Goal: Find specific page/section: Find specific page/section

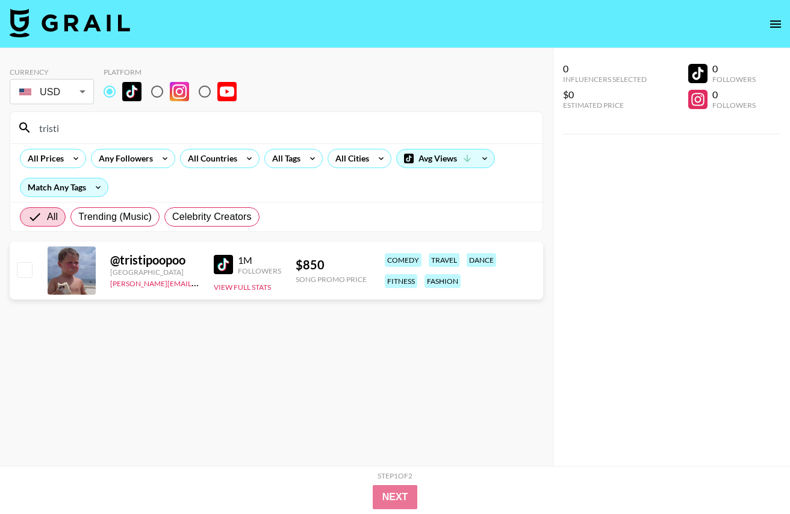
click at [124, 125] on input "tristi" at bounding box center [284, 127] width 504 height 19
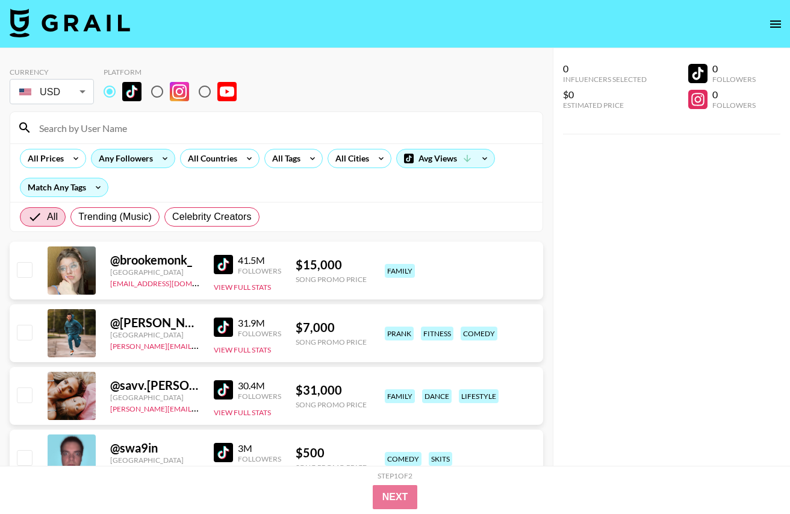
click at [133, 166] on div "Any Followers" at bounding box center [124, 158] width 64 height 18
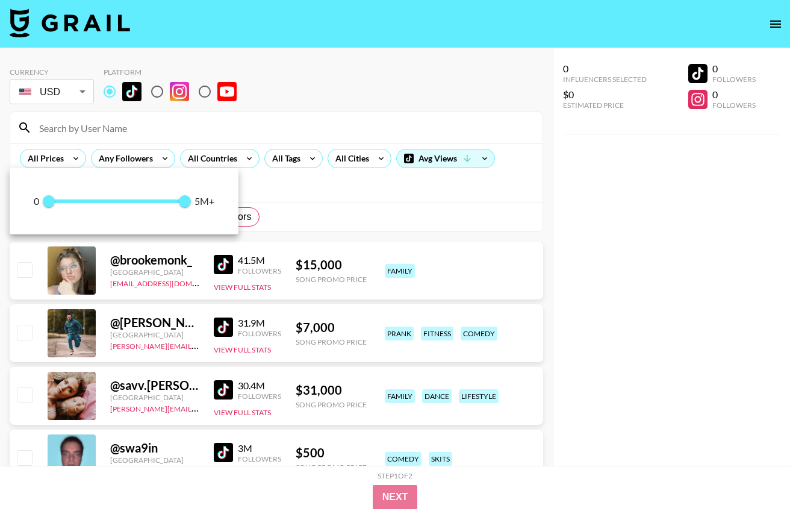
click at [301, 198] on div at bounding box center [395, 257] width 790 height 514
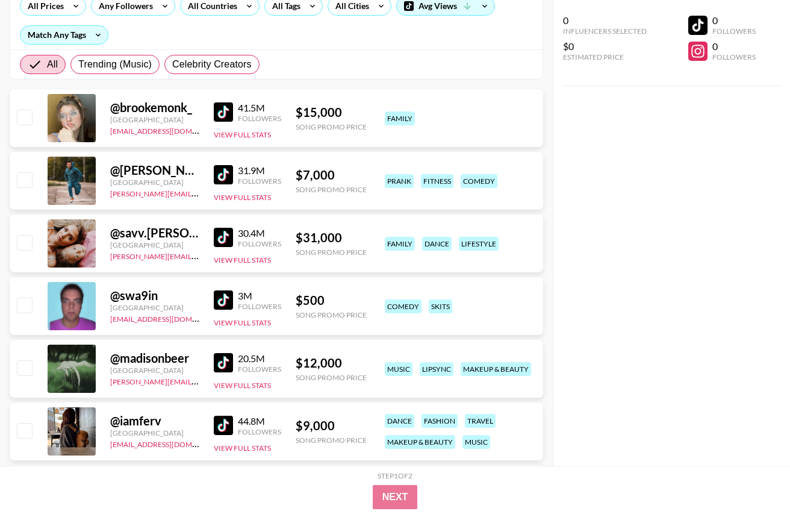
scroll to position [146, 0]
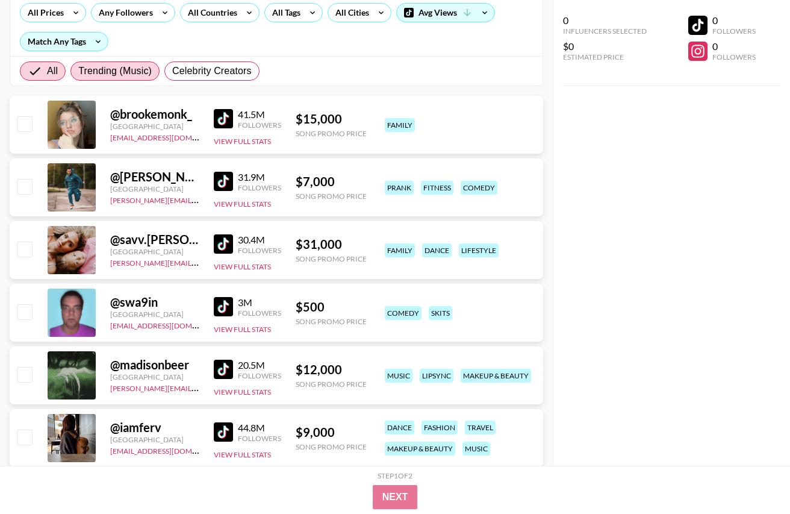
click at [134, 74] on span "Trending (Music)" at bounding box center [115, 71] width 74 height 14
click at [78, 71] on input "Trending (Music)" at bounding box center [78, 71] width 0 height 0
radio input "true"
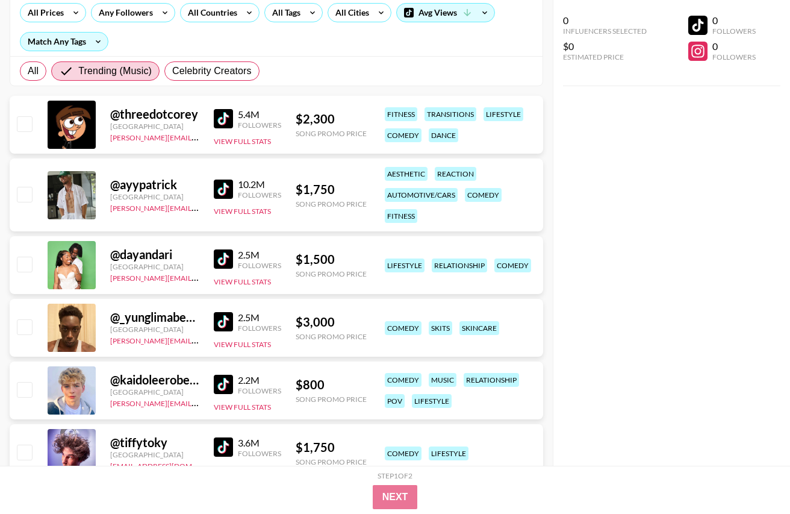
click at [227, 123] on img at bounding box center [223, 118] width 19 height 19
click at [226, 116] on img at bounding box center [223, 118] width 19 height 19
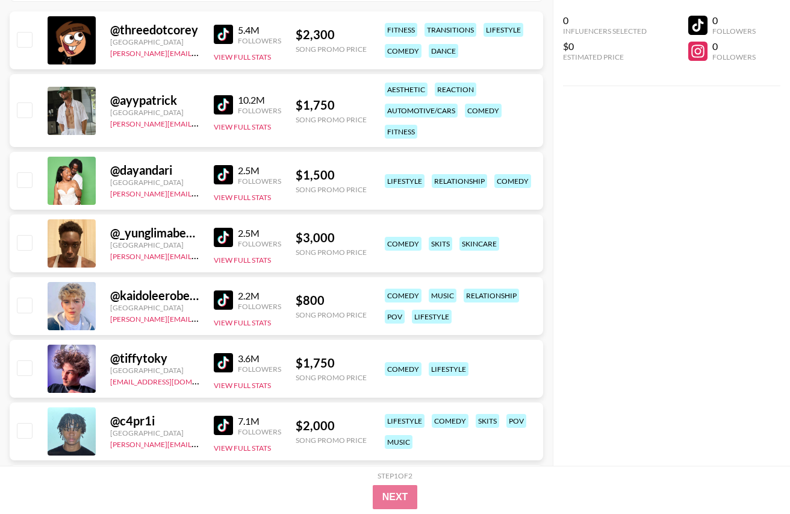
scroll to position [234, 0]
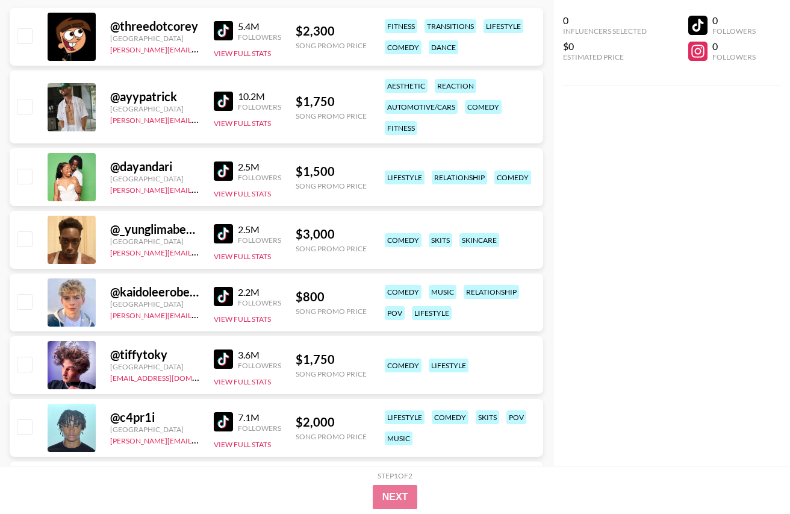
click at [225, 289] on img at bounding box center [223, 296] width 19 height 19
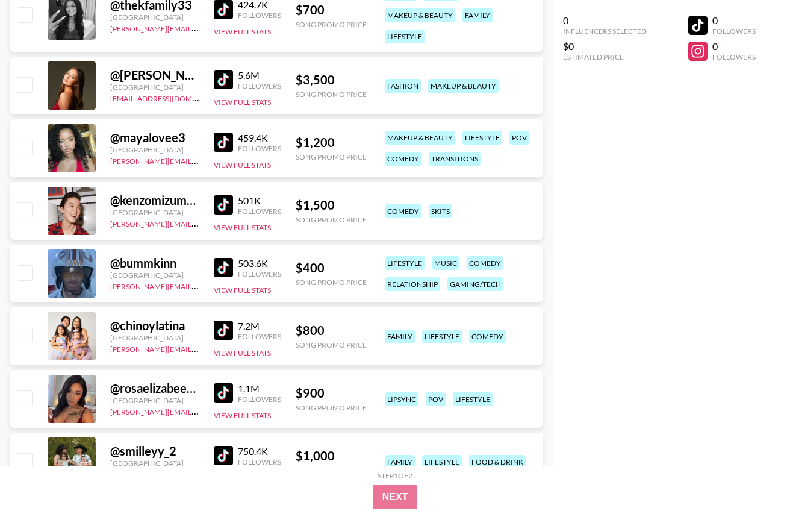
scroll to position [4160, 0]
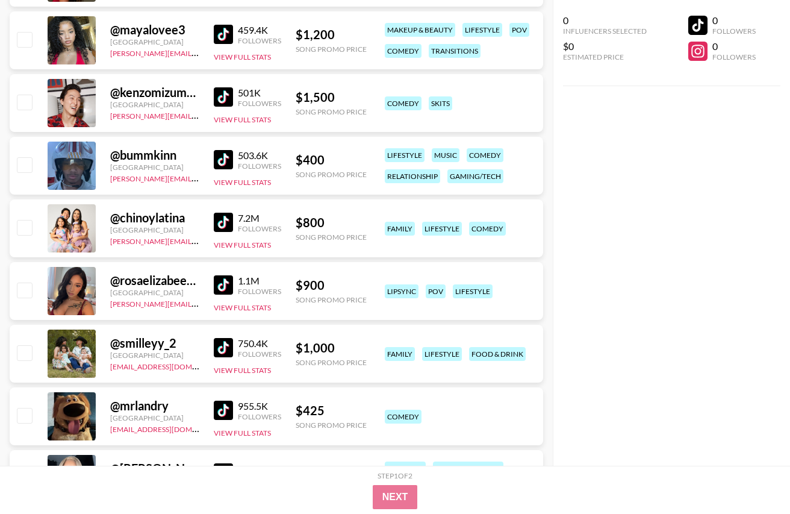
click at [222, 411] on img at bounding box center [223, 410] width 19 height 19
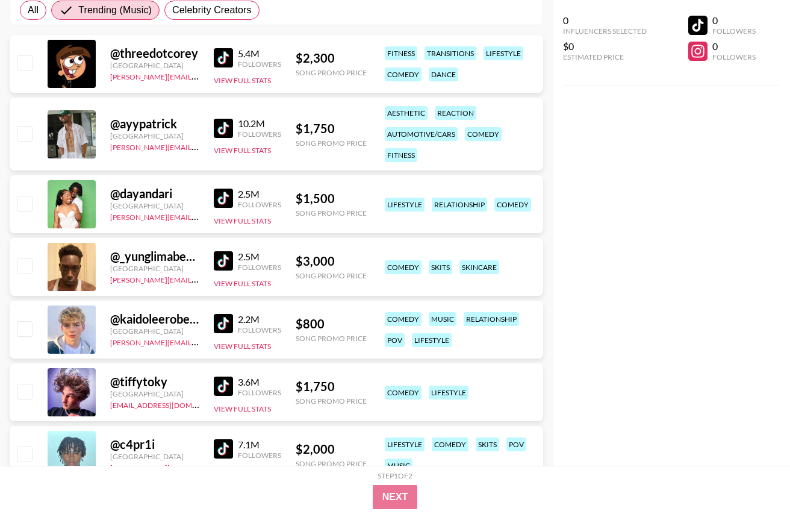
scroll to position [231, 0]
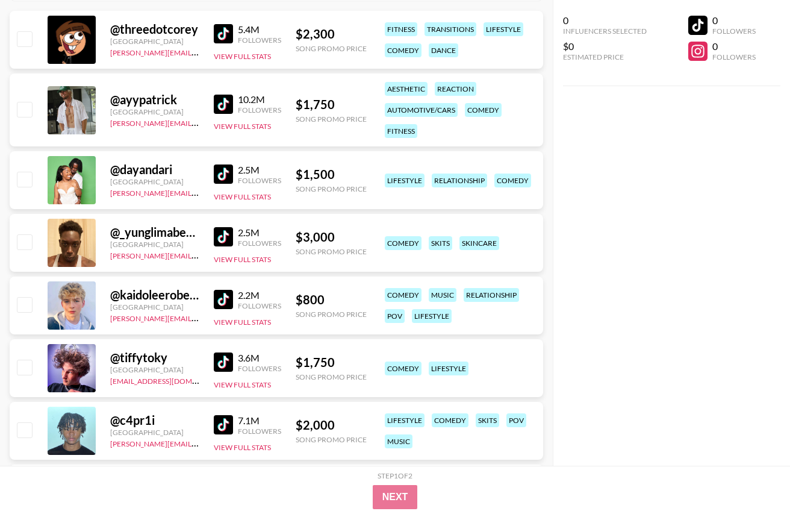
click at [224, 100] on img at bounding box center [223, 104] width 19 height 19
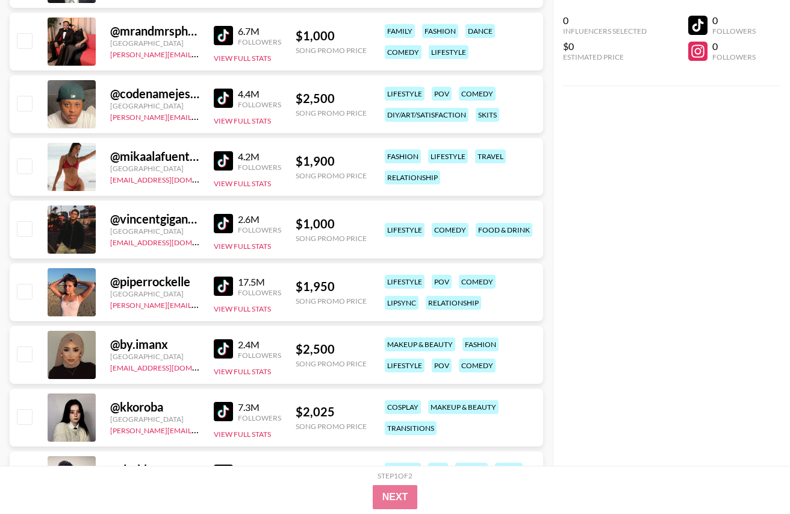
scroll to position [883, 0]
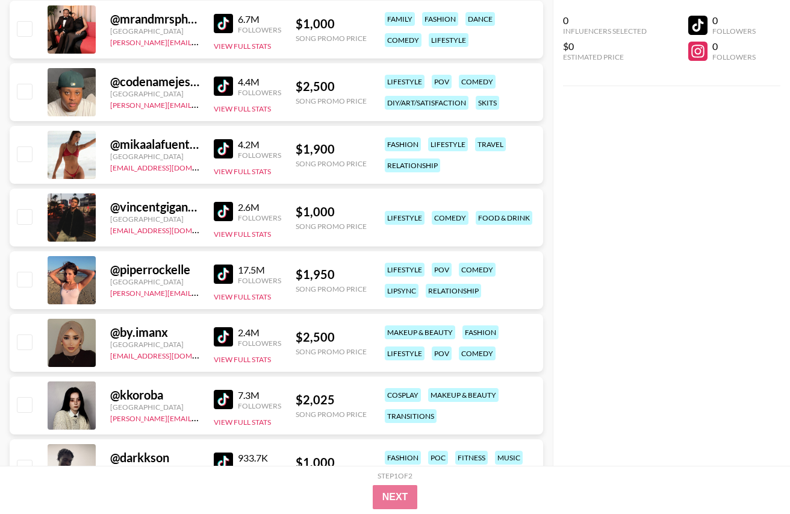
click at [228, 140] on img at bounding box center [223, 148] width 19 height 19
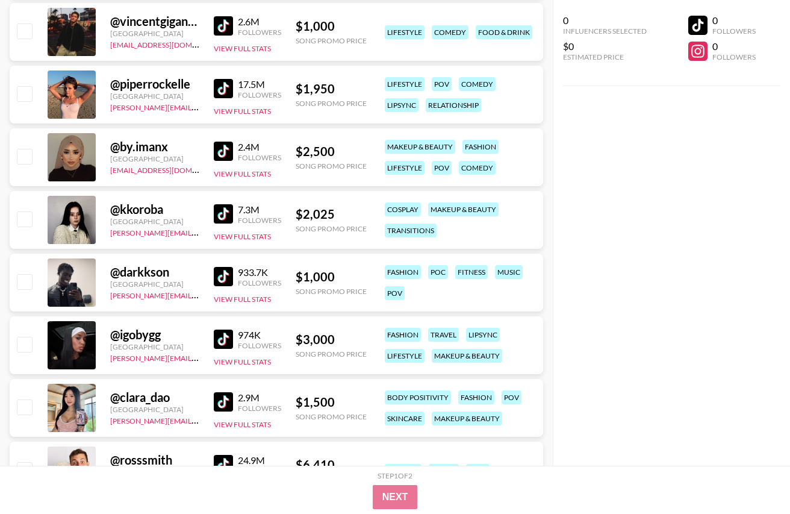
scroll to position [1083, 0]
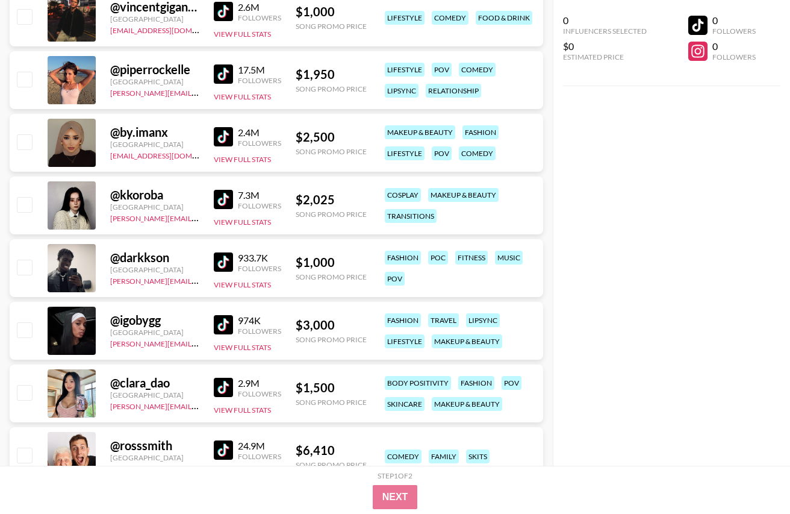
click at [222, 256] on img at bounding box center [223, 261] width 19 height 19
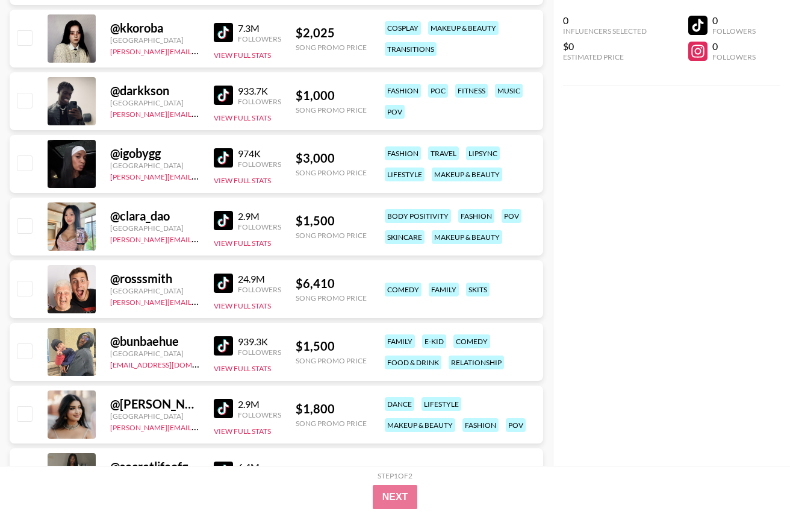
scroll to position [1284, 0]
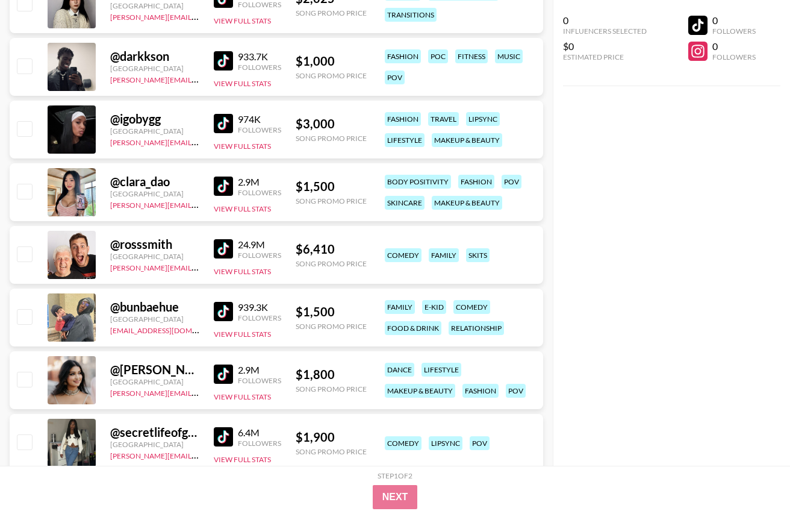
click at [225, 243] on img at bounding box center [223, 248] width 19 height 19
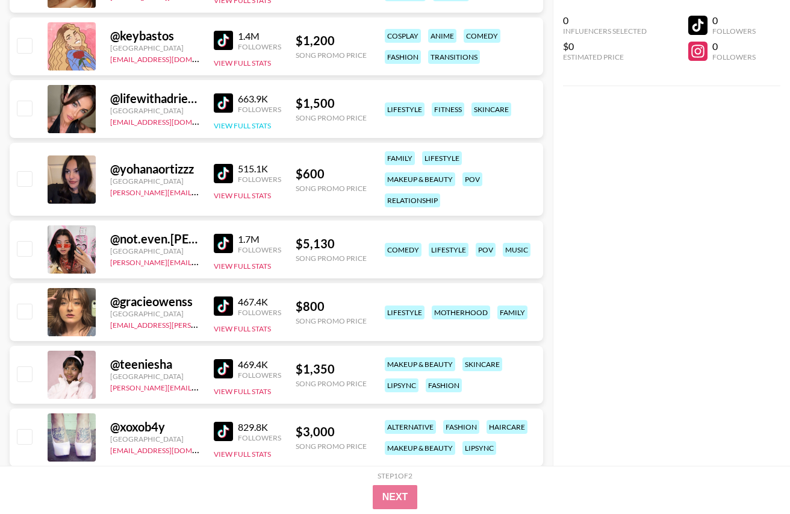
scroll to position [2063, 0]
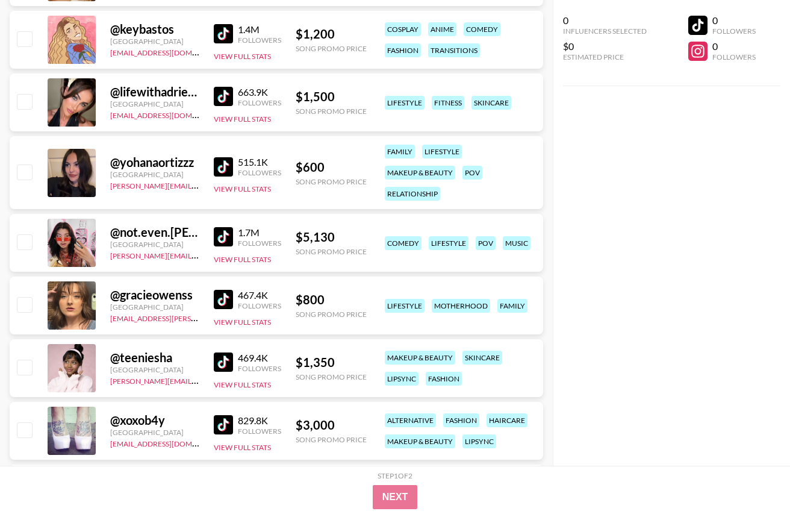
click at [228, 166] on img at bounding box center [223, 166] width 19 height 19
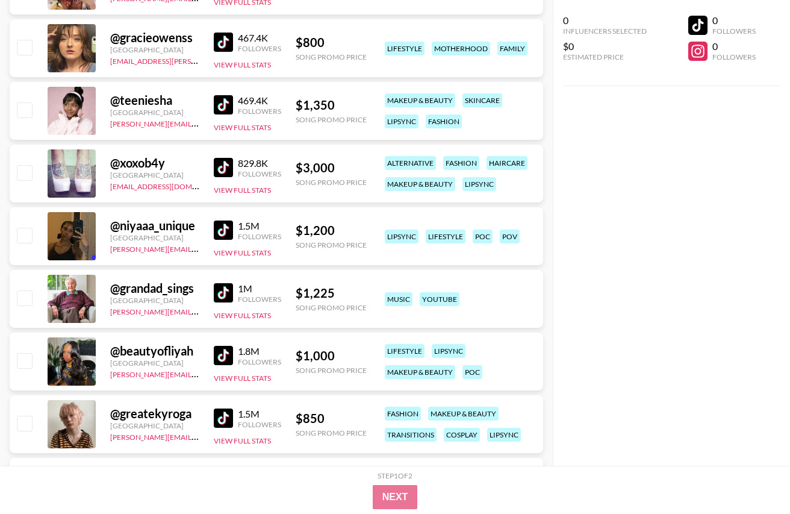
scroll to position [2351, 0]
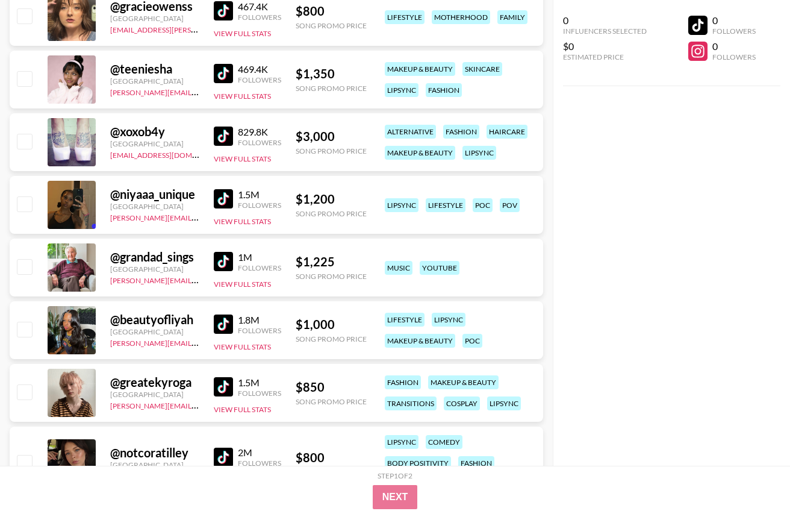
click at [223, 256] on img at bounding box center [223, 261] width 19 height 19
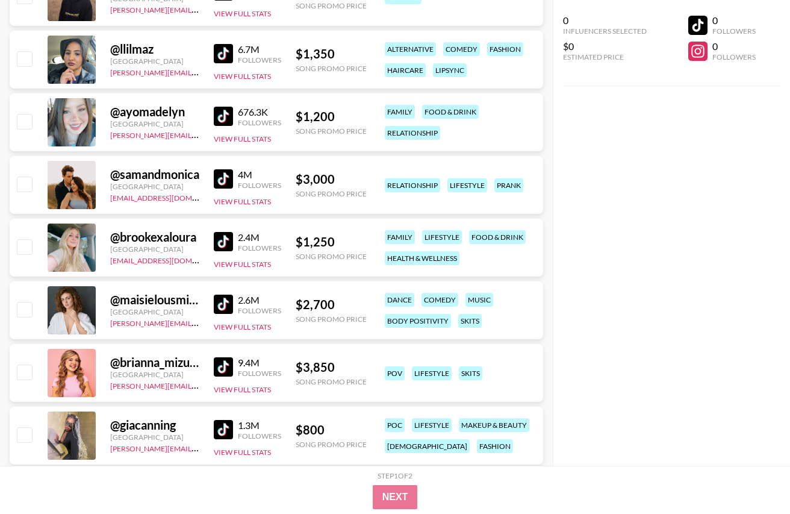
scroll to position [2892, 0]
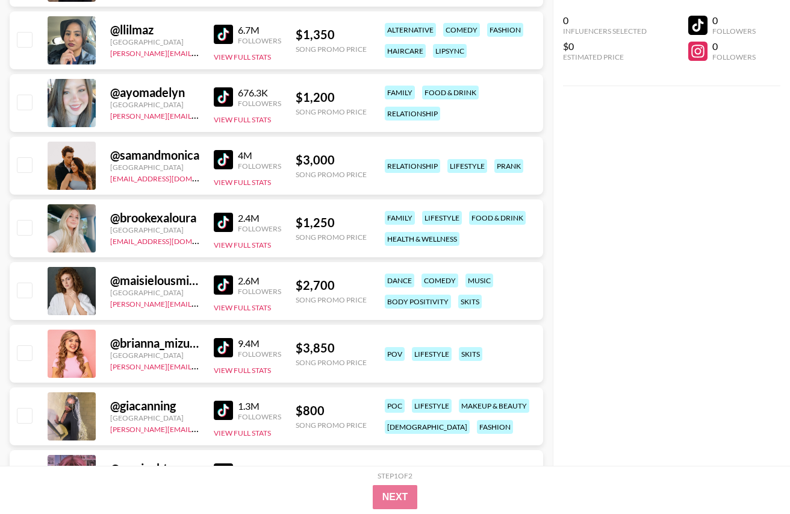
click at [225, 218] on img at bounding box center [223, 222] width 19 height 19
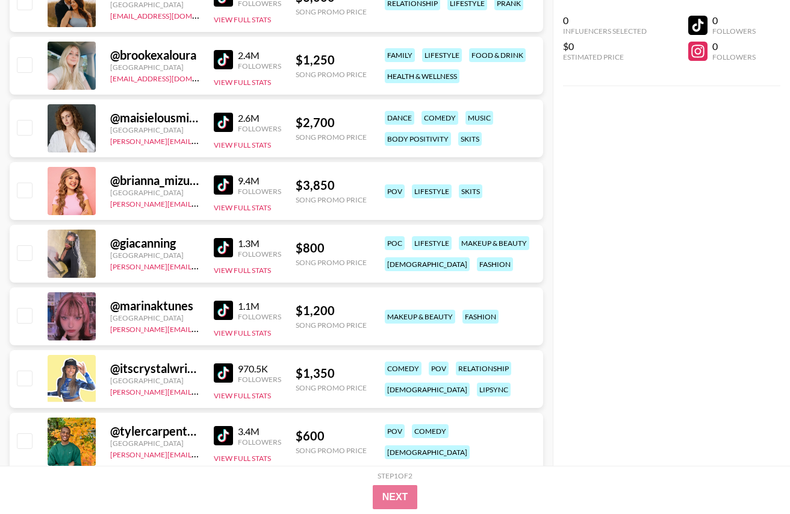
scroll to position [3068, 0]
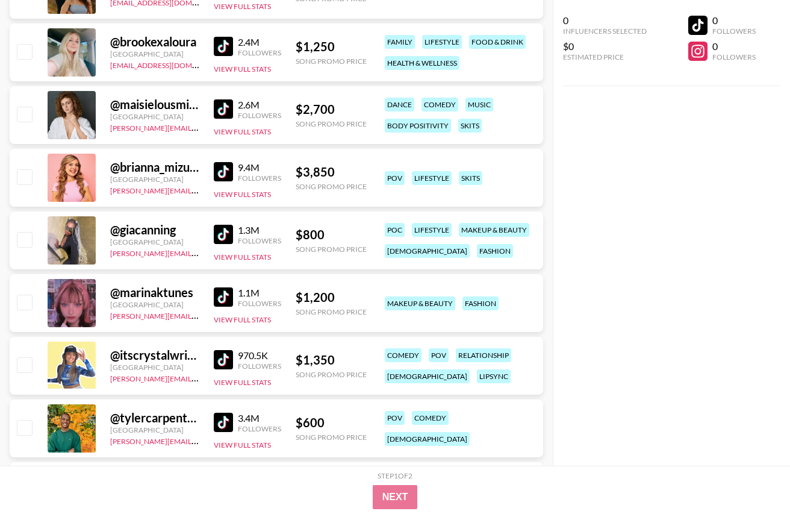
click at [231, 230] on img at bounding box center [223, 234] width 19 height 19
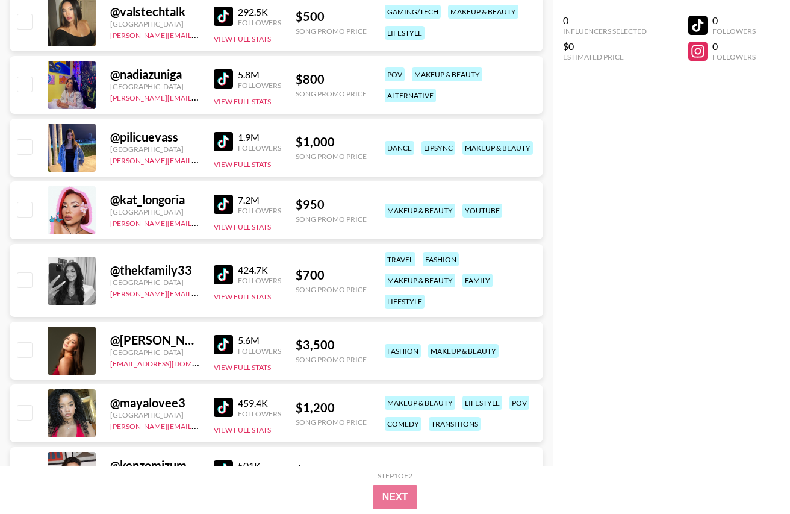
scroll to position [3791, 0]
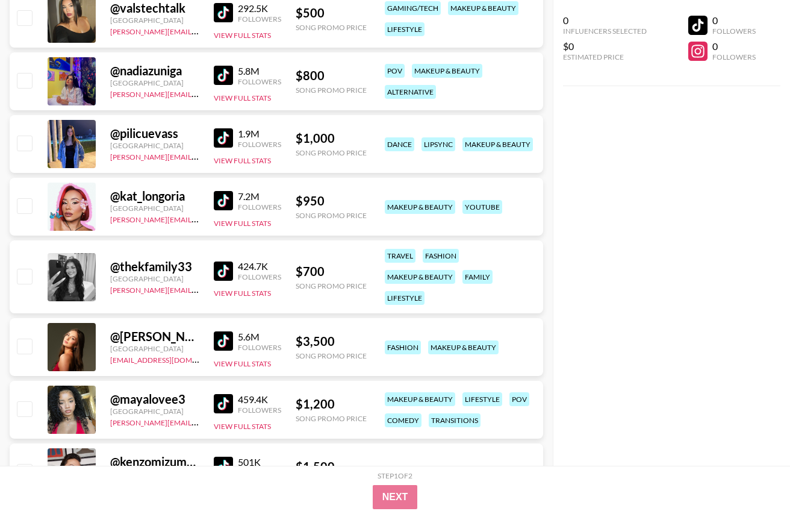
click at [224, 340] on img at bounding box center [223, 340] width 19 height 19
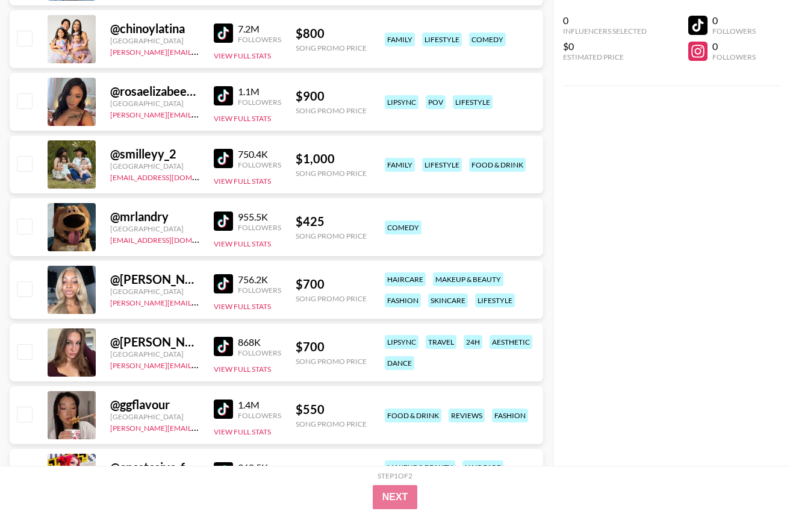
scroll to position [4303, 0]
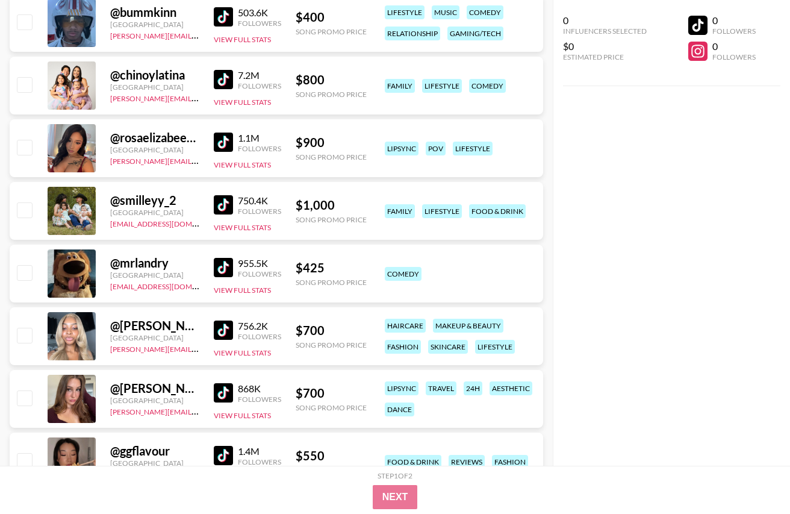
click at [228, 139] on img at bounding box center [223, 142] width 19 height 19
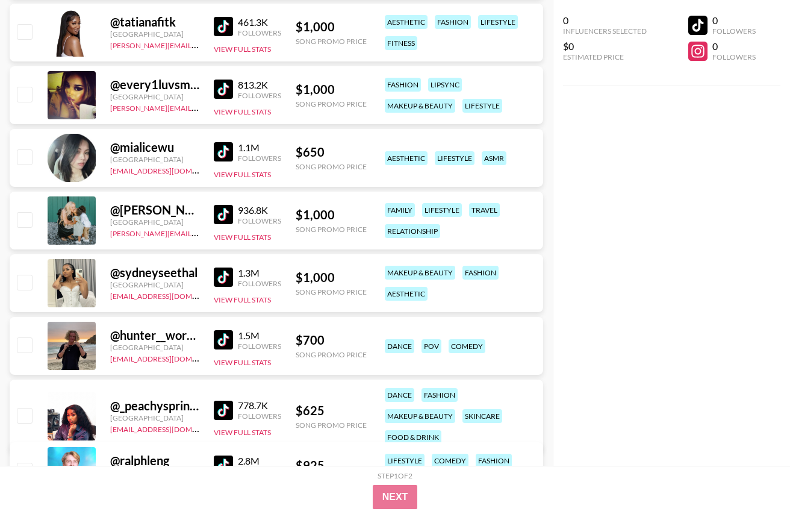
scroll to position [5506, 0]
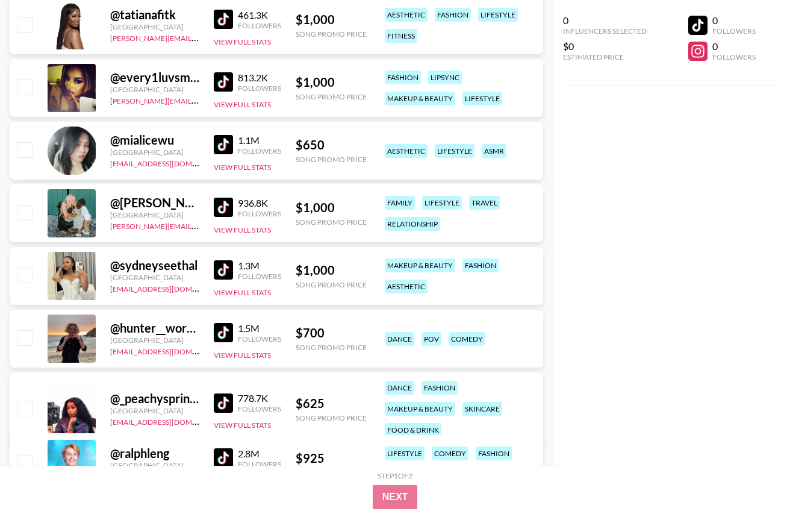
click at [225, 204] on img at bounding box center [223, 207] width 19 height 19
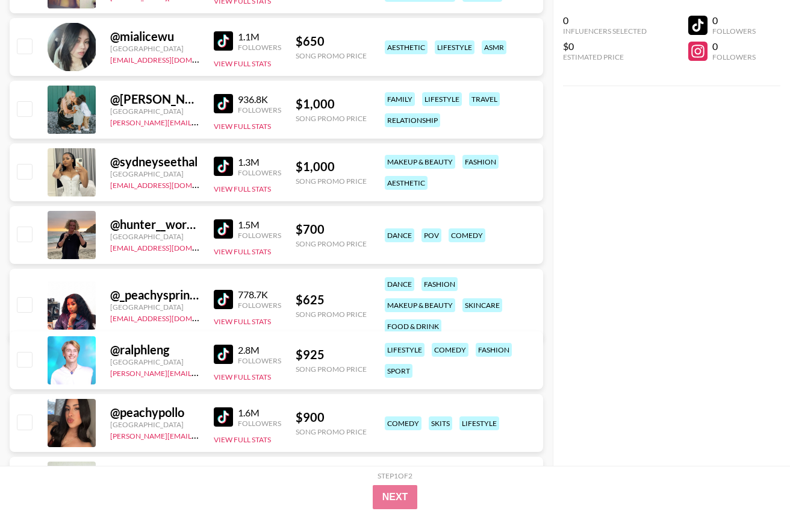
scroll to position [5633, 0]
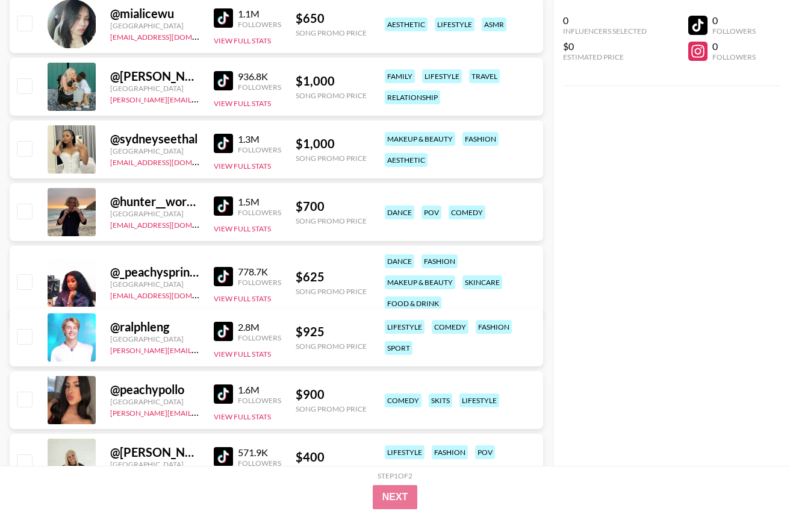
click at [223, 205] on img at bounding box center [223, 205] width 19 height 19
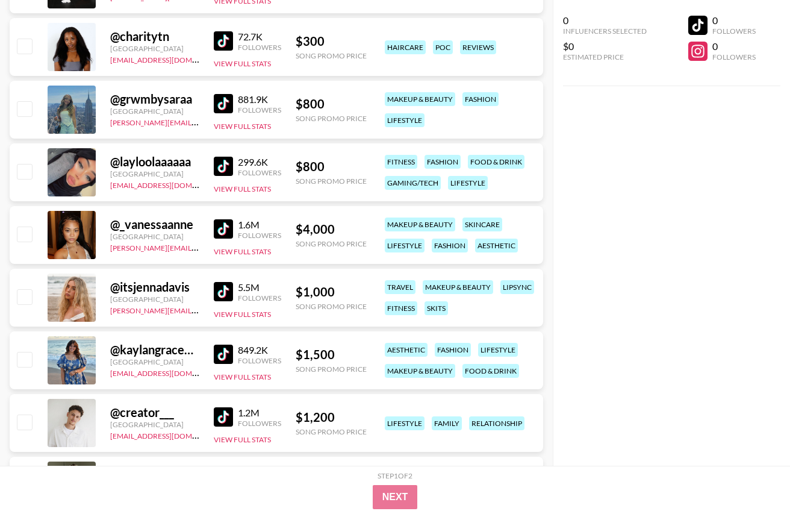
scroll to position [6327, 0]
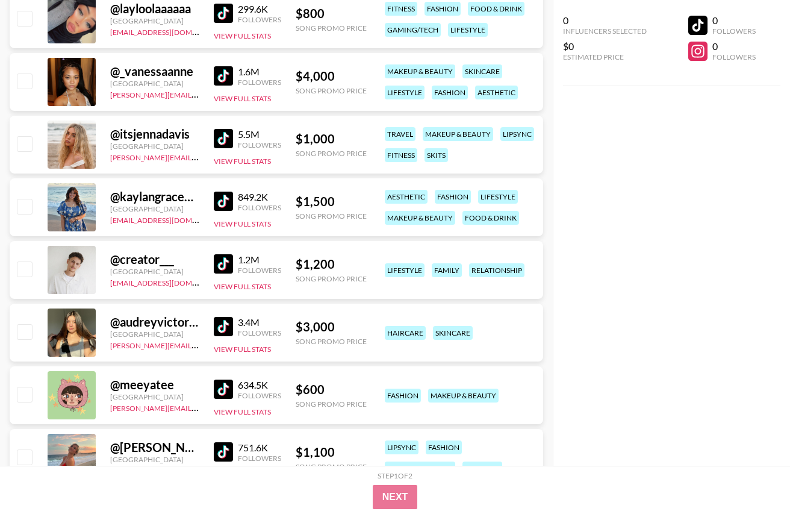
click at [227, 263] on img at bounding box center [223, 263] width 19 height 19
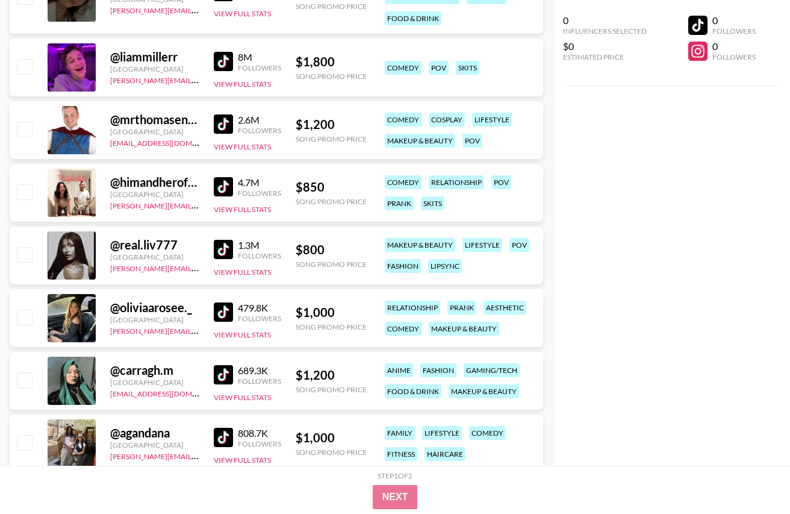
scroll to position [7071, 0]
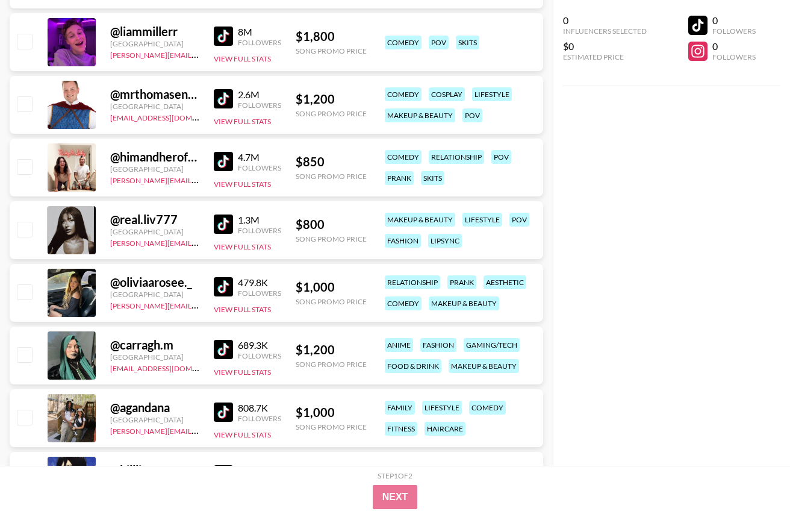
click at [224, 287] on img at bounding box center [223, 286] width 19 height 19
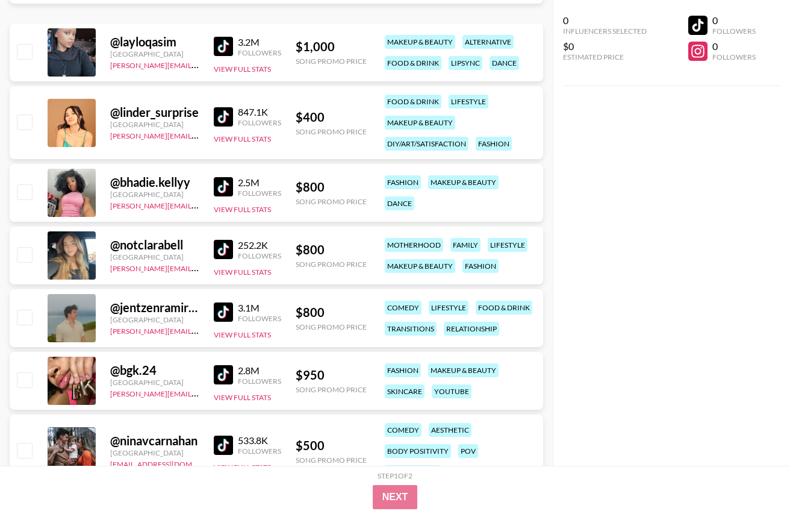
scroll to position [7730, 0]
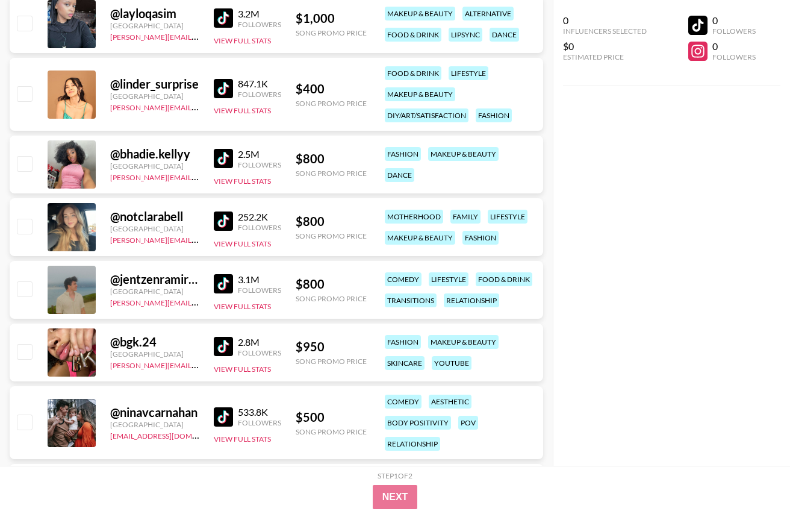
click at [230, 225] on img at bounding box center [223, 220] width 19 height 19
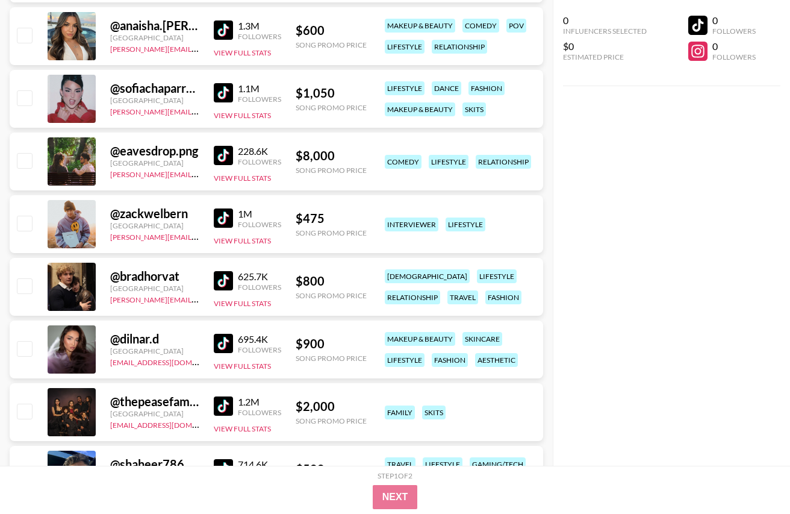
scroll to position [8404, 0]
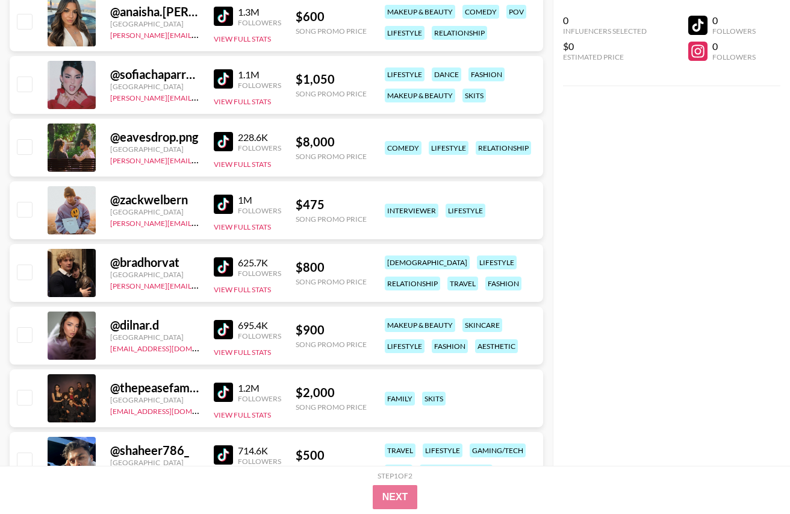
click at [225, 267] on img at bounding box center [223, 266] width 19 height 19
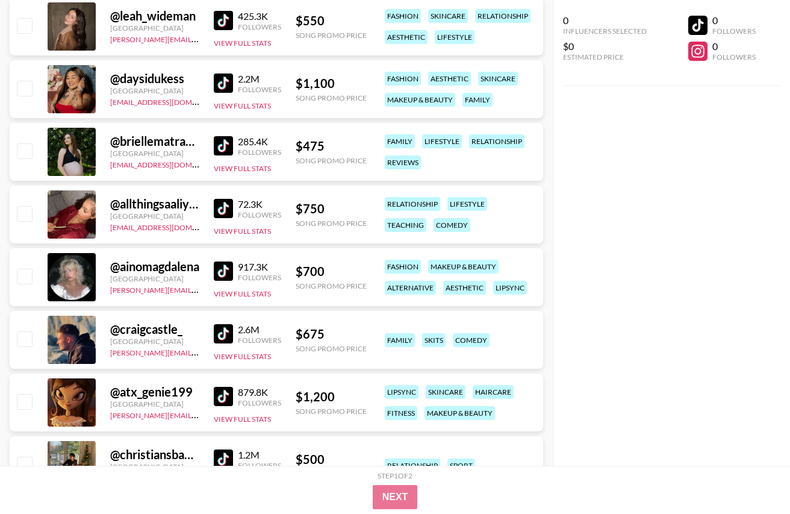
scroll to position [9582, 0]
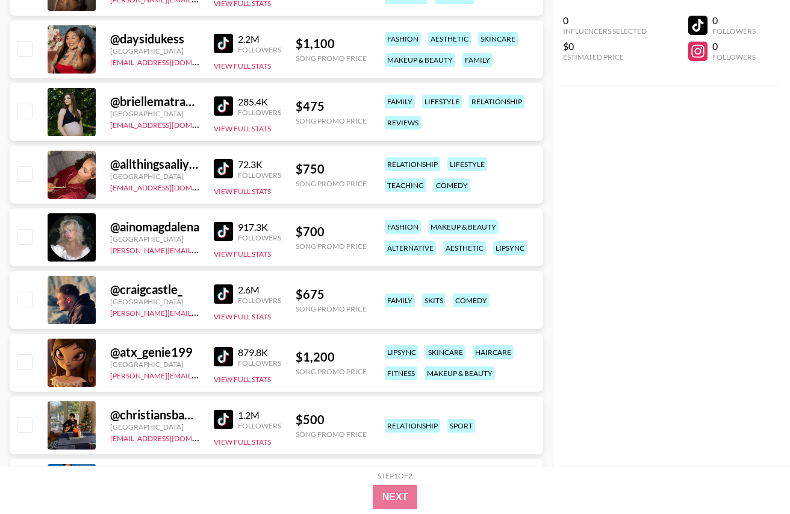
click at [224, 227] on img at bounding box center [223, 231] width 19 height 19
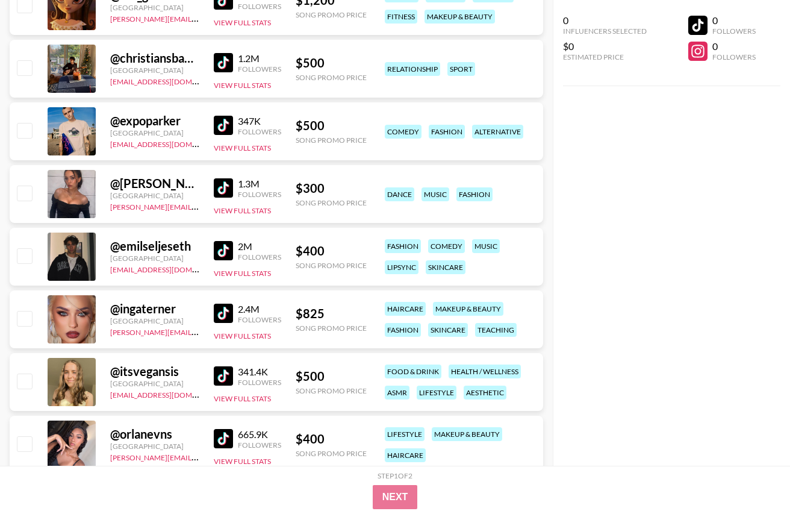
scroll to position [9941, 0]
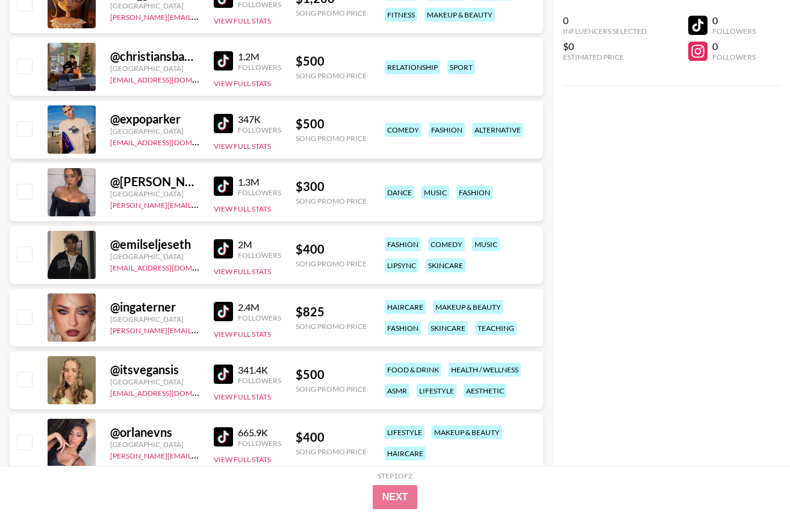
click at [233, 311] on img at bounding box center [223, 311] width 19 height 19
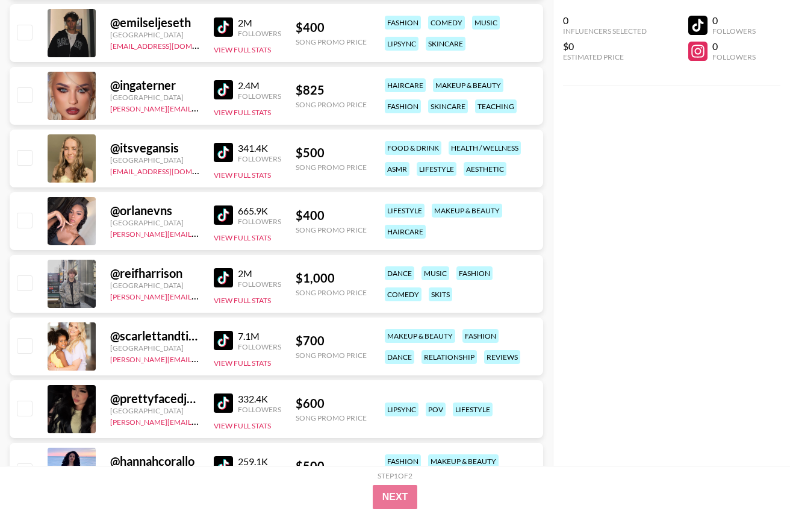
scroll to position [10297, 0]
